Goal: Information Seeking & Learning: Learn about a topic

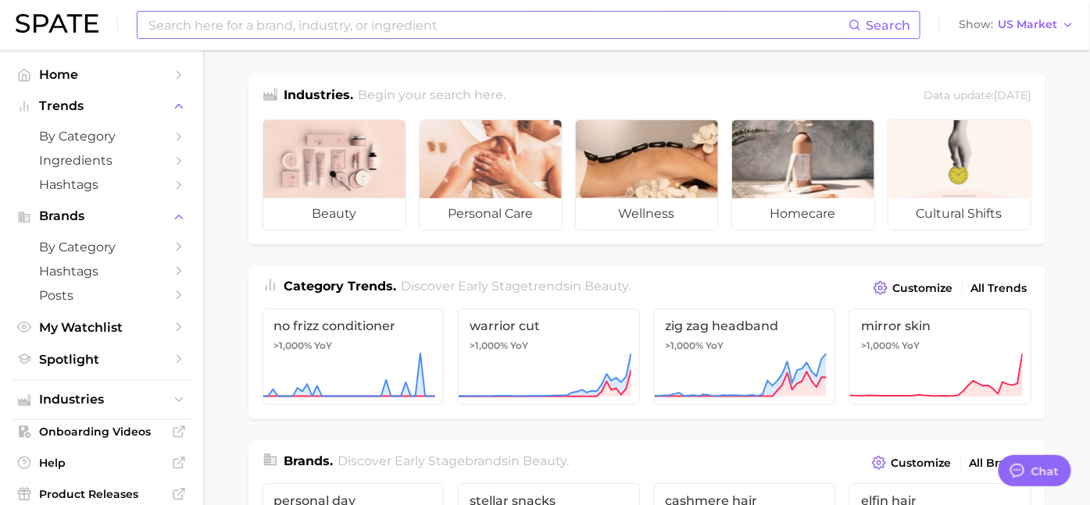
click at [265, 27] on input at bounding box center [497, 25] width 701 height 27
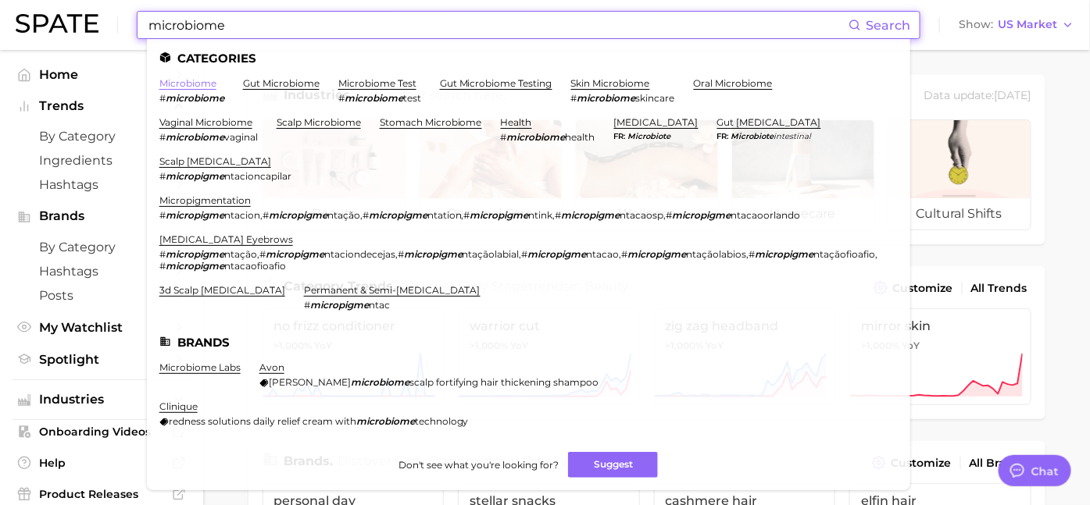
type input "microbiome"
click at [186, 85] on link "microbiome" at bounding box center [187, 83] width 57 height 12
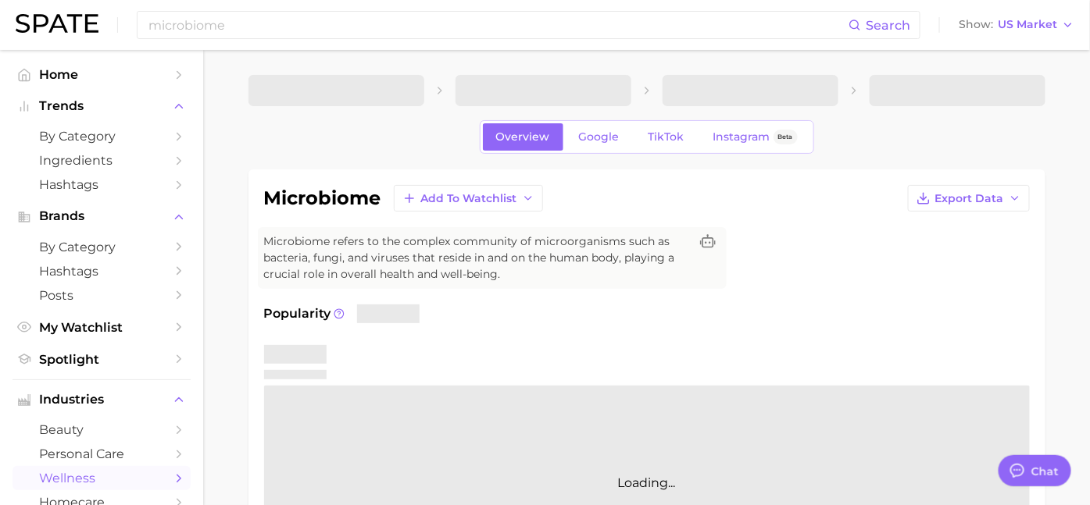
type textarea "x"
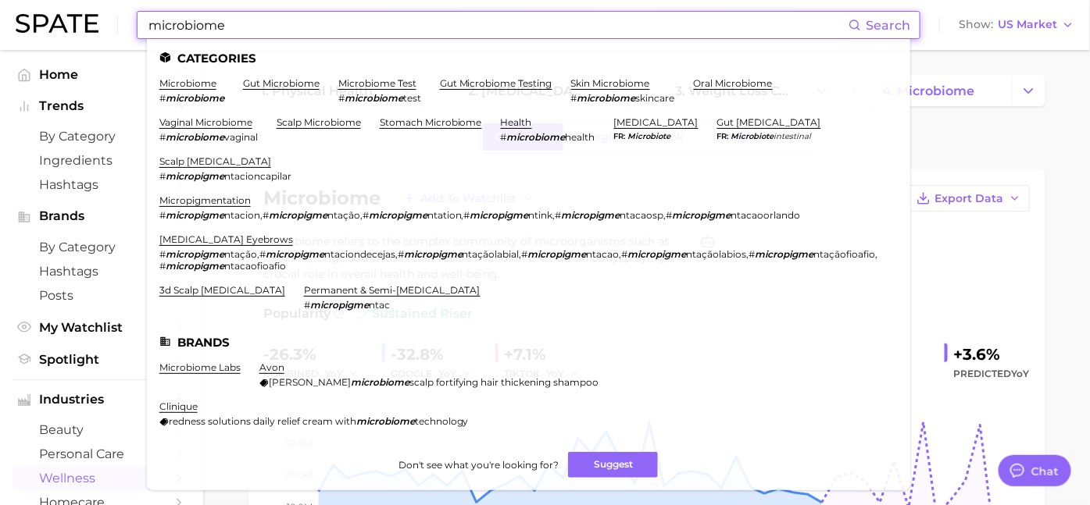
drag, startPoint x: 252, startPoint y: 23, endPoint x: -9, endPoint y: 17, distance: 261.0
click at [0, 17] on html "microbiome Search Categories microbiome # microbiome gut microbiome microbiome …" at bounding box center [545, 252] width 1090 height 505
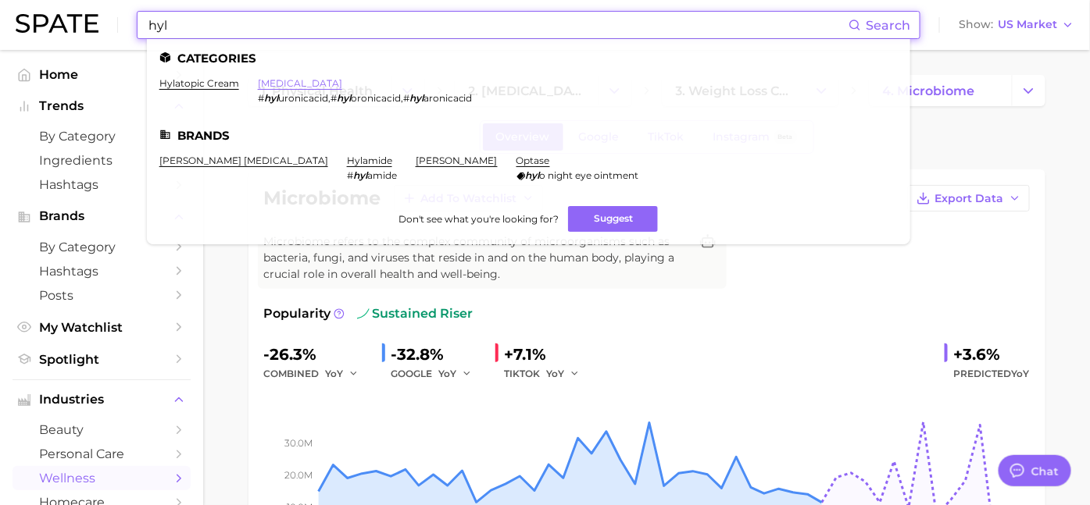
type input "hyl"
click at [279, 84] on link "[MEDICAL_DATA]" at bounding box center [300, 83] width 84 height 12
